Goal: Task Accomplishment & Management: Use online tool/utility

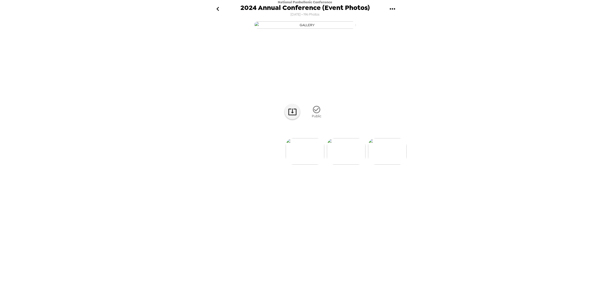
scroll to position [0, 5490]
click at [328, 165] on img at bounding box center [335, 151] width 39 height 26
click at [295, 116] on icon at bounding box center [292, 111] width 9 height 9
click at [388, 165] on img at bounding box center [389, 151] width 39 height 26
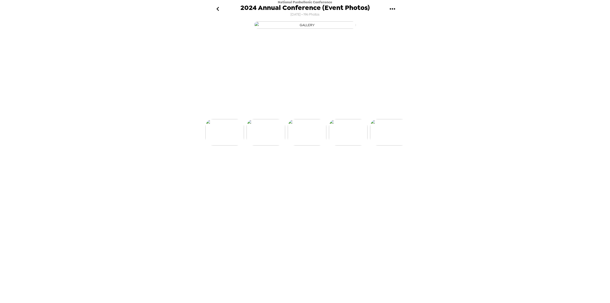
scroll to position [0, 5600]
click at [388, 165] on img at bounding box center [389, 151] width 39 height 26
click at [358, 165] on img at bounding box center [348, 151] width 39 height 26
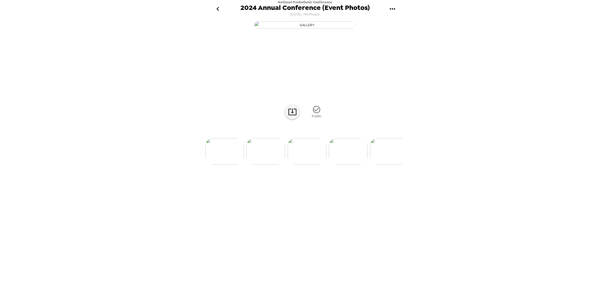
click at [346, 165] on img at bounding box center [348, 151] width 39 height 26
click at [381, 165] on img at bounding box center [389, 151] width 39 height 26
click at [379, 165] on img at bounding box center [389, 151] width 39 height 26
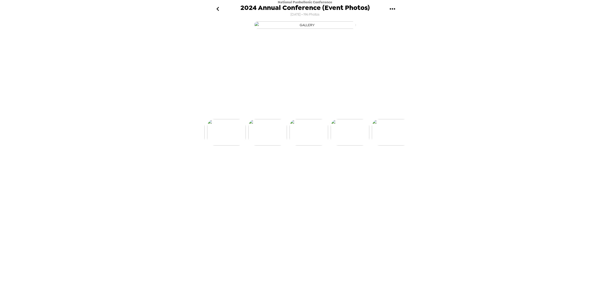
scroll to position [0, 5929]
click at [346, 165] on img at bounding box center [349, 151] width 39 height 26
click at [346, 165] on img at bounding box center [348, 151] width 39 height 26
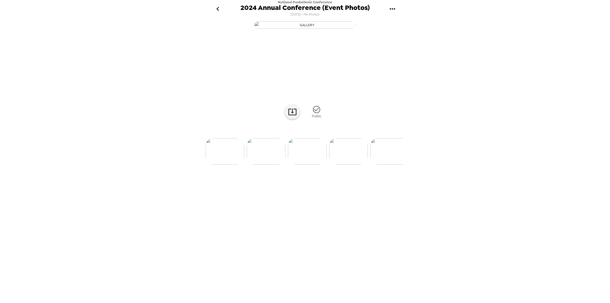
click at [346, 165] on img at bounding box center [348, 151] width 39 height 26
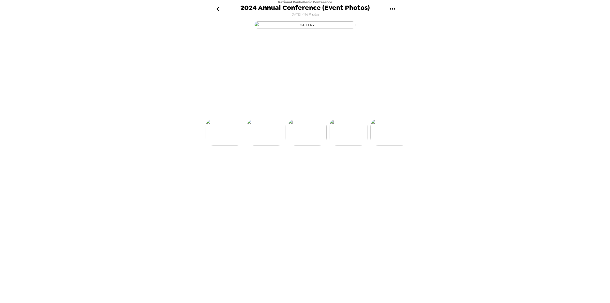
scroll to position [0, 6135]
click at [346, 165] on img at bounding box center [349, 151] width 39 height 26
click at [346, 165] on img at bounding box center [348, 151] width 39 height 26
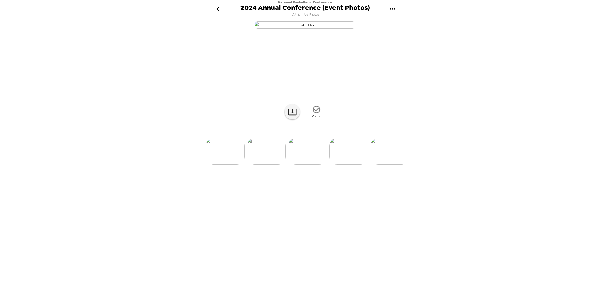
click at [346, 165] on img at bounding box center [349, 151] width 39 height 26
click at [346, 165] on img at bounding box center [348, 151] width 39 height 26
click at [346, 165] on img at bounding box center [349, 151] width 39 height 26
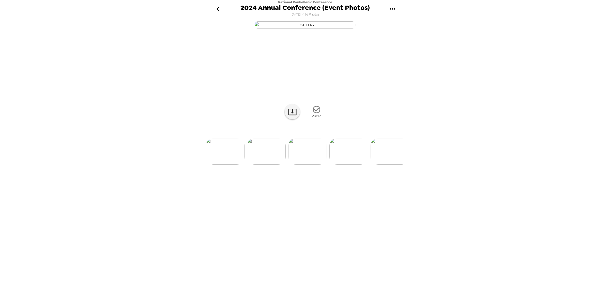
click at [346, 165] on img at bounding box center [349, 151] width 39 height 26
click at [346, 165] on img at bounding box center [348, 151] width 39 height 26
click at [346, 165] on img at bounding box center [349, 151] width 39 height 26
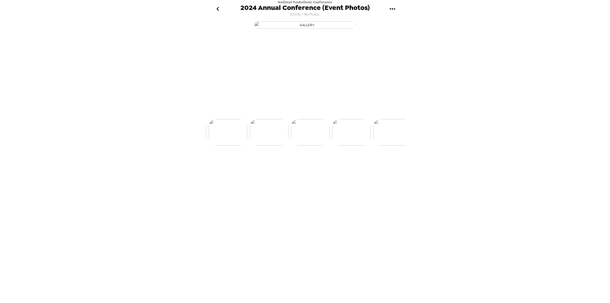
scroll to position [0, 6465]
click at [346, 165] on img at bounding box center [348, 151] width 39 height 26
click at [346, 165] on img at bounding box center [349, 151] width 39 height 26
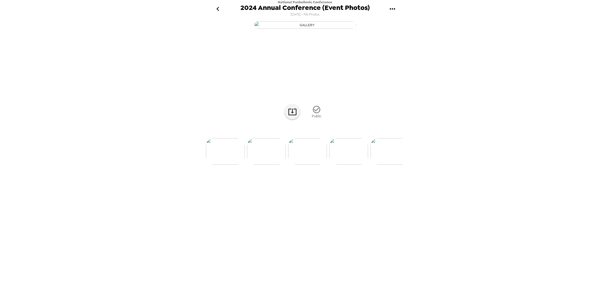
click at [346, 165] on img at bounding box center [349, 151] width 39 height 26
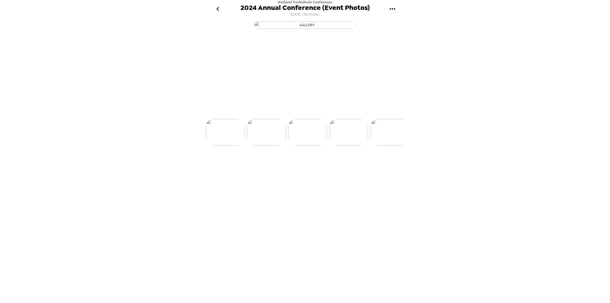
scroll to position [0, 6671]
click at [346, 165] on img at bounding box center [349, 151] width 39 height 26
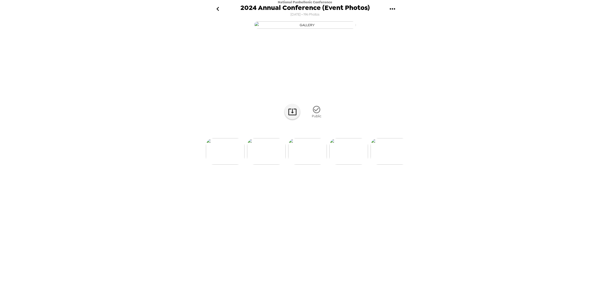
click at [346, 165] on img at bounding box center [349, 151] width 39 height 26
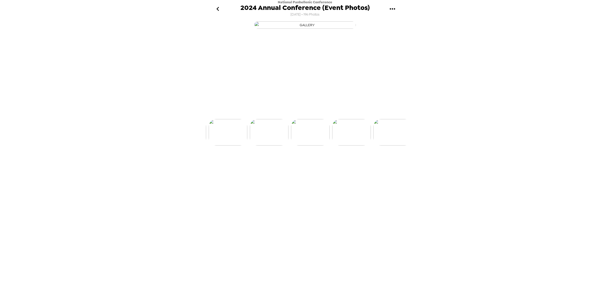
scroll to position [0, 6918]
click at [289, 116] on icon at bounding box center [292, 111] width 9 height 9
click at [295, 165] on img at bounding box center [294, 151] width 39 height 26
click at [385, 165] on img at bounding box center [390, 151] width 39 height 26
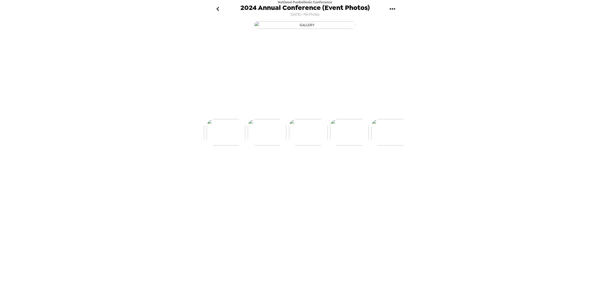
scroll to position [0, 7165]
click at [385, 165] on img at bounding box center [390, 151] width 39 height 26
click at [288, 115] on icon at bounding box center [292, 112] width 8 height 7
click at [393, 165] on img at bounding box center [390, 151] width 39 height 26
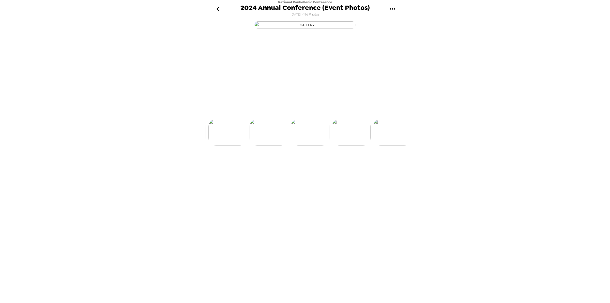
scroll to position [0, 7330]
click at [392, 165] on img at bounding box center [390, 151] width 39 height 26
click at [293, 116] on icon at bounding box center [292, 111] width 9 height 9
click at [310, 165] on img at bounding box center [308, 151] width 39 height 26
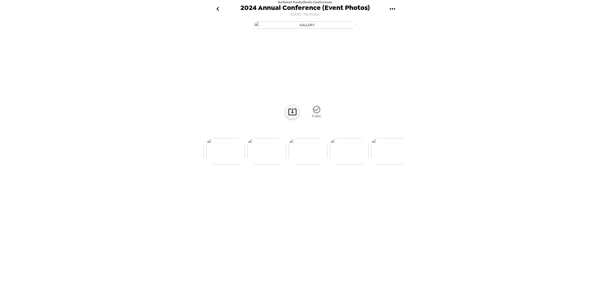
click at [339, 165] on img at bounding box center [349, 151] width 39 height 26
click at [380, 165] on img at bounding box center [377, 151] width 39 height 26
click at [314, 165] on img at bounding box center [305, 151] width 39 height 26
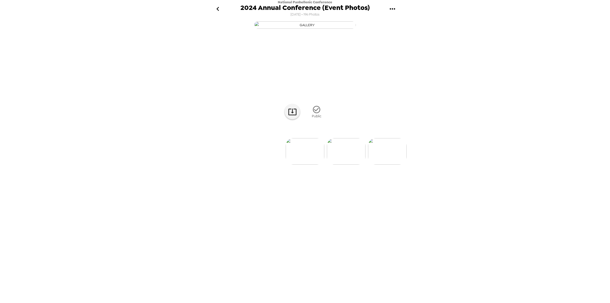
click at [333, 165] on img at bounding box center [346, 151] width 39 height 26
click at [338, 165] on img at bounding box center [346, 151] width 39 height 26
click at [276, 165] on img at bounding box center [279, 151] width 39 height 26
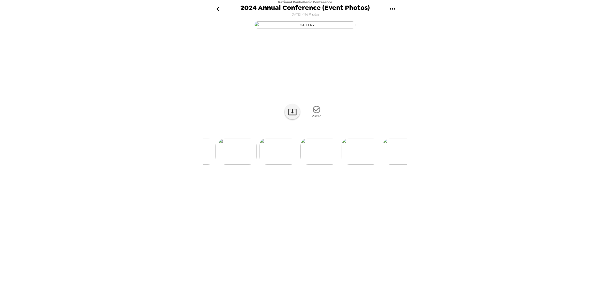
scroll to position [0, 946]
click at [354, 165] on img at bounding box center [348, 151] width 39 height 26
click at [385, 165] on img at bounding box center [392, 151] width 39 height 26
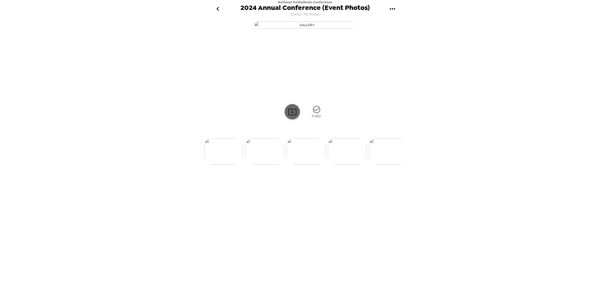
click at [291, 116] on icon at bounding box center [292, 111] width 9 height 9
click at [345, 165] on img at bounding box center [347, 151] width 39 height 26
click at [289, 116] on icon at bounding box center [292, 111] width 9 height 9
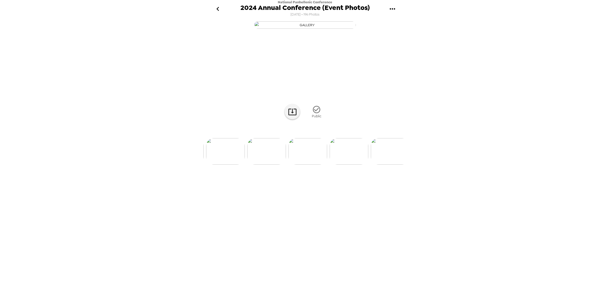
click at [355, 165] on img at bounding box center [349, 151] width 39 height 26
click at [336, 165] on img at bounding box center [347, 151] width 39 height 26
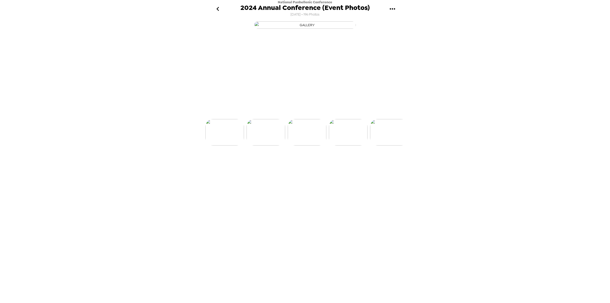
scroll to position [0, 3376]
click at [289, 116] on icon at bounding box center [292, 111] width 9 height 9
click at [394, 165] on img at bounding box center [389, 151] width 39 height 26
click at [345, 165] on img at bounding box center [348, 151] width 39 height 26
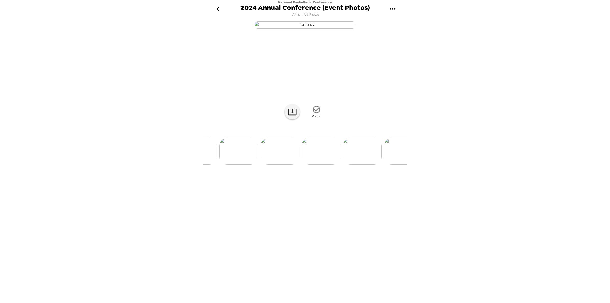
scroll to position [0, 4034]
click at [356, 165] on img at bounding box center [349, 151] width 39 height 26
click at [287, 119] on div at bounding box center [292, 111] width 23 height 15
click at [291, 116] on icon at bounding box center [292, 111] width 9 height 9
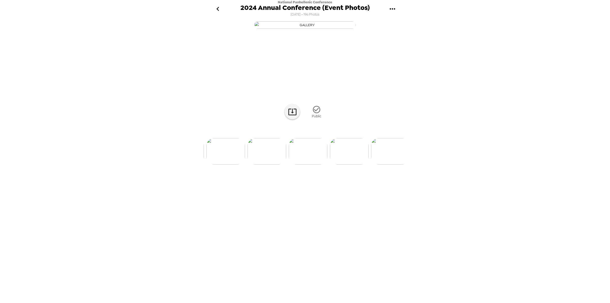
scroll to position [0, 4789]
click at [331, 165] on img at bounding box center [336, 151] width 39 height 26
click at [335, 165] on img at bounding box center [348, 151] width 39 height 26
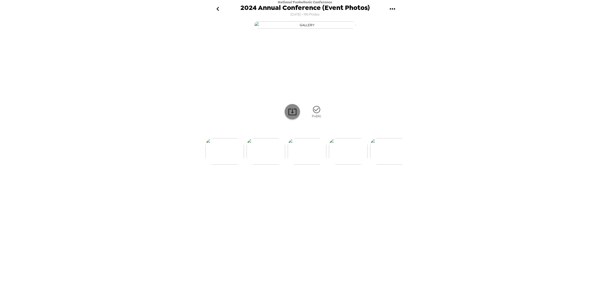
click at [291, 116] on icon at bounding box center [292, 111] width 9 height 9
click at [342, 165] on img at bounding box center [348, 151] width 39 height 26
click at [381, 165] on img at bounding box center [389, 151] width 39 height 26
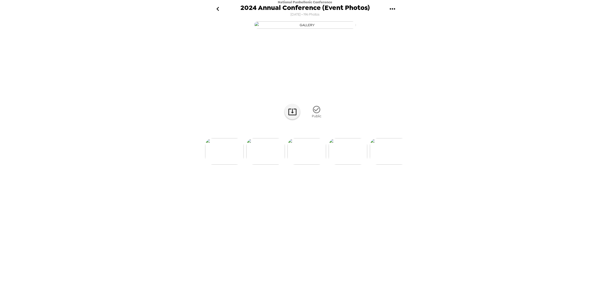
click at [357, 165] on img at bounding box center [348, 151] width 39 height 26
click at [347, 165] on img at bounding box center [350, 151] width 39 height 26
